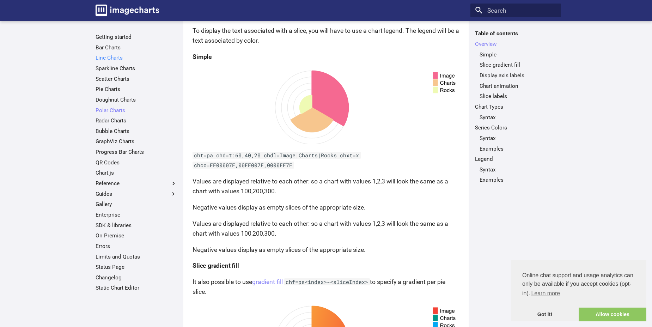
scroll to position [212, 0]
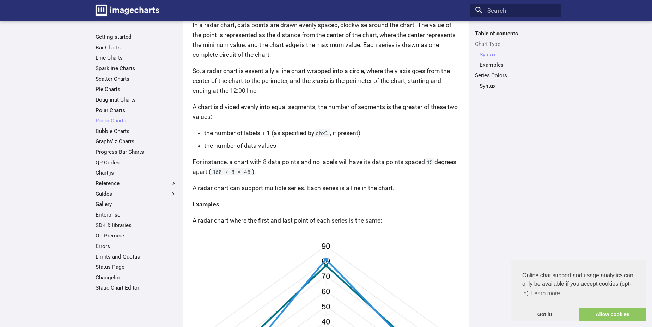
scroll to position [42, 0]
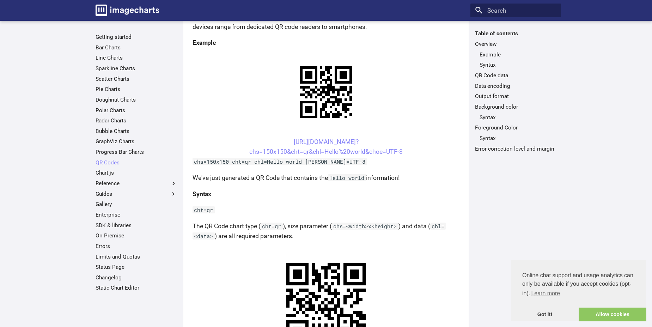
scroll to position [42, 0]
